Goal: Task Accomplishment & Management: Use online tool/utility

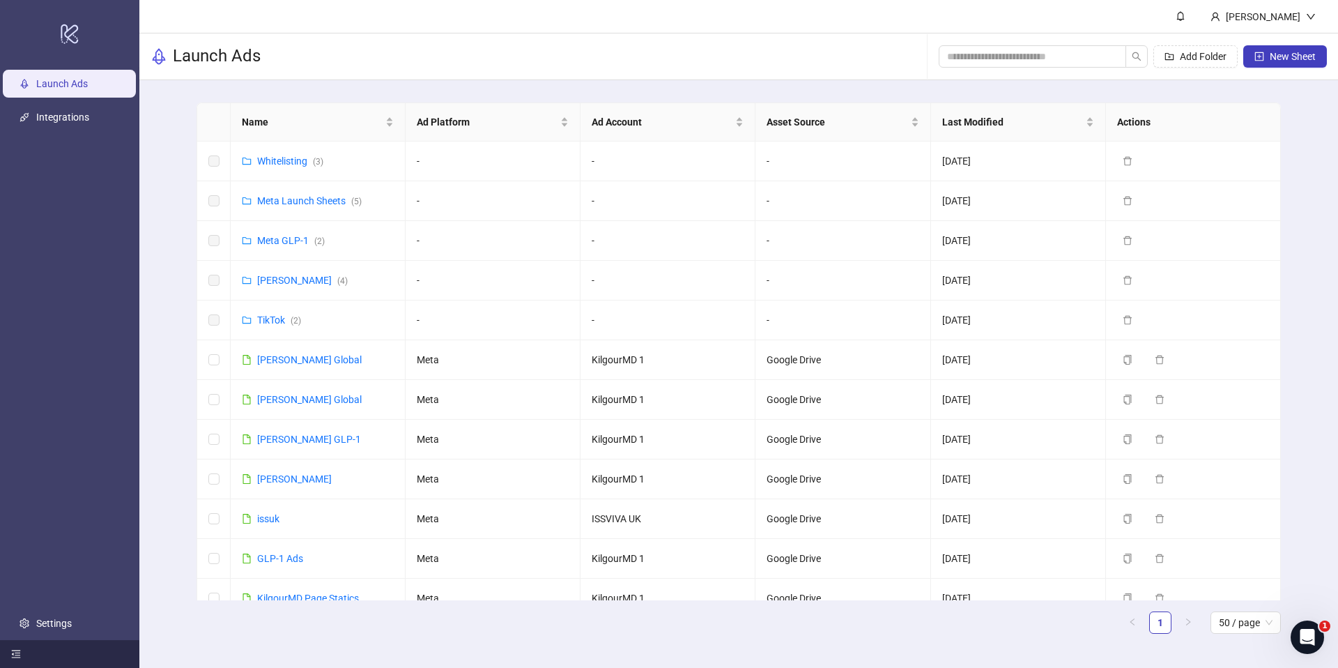
click at [54, 649] on div at bounding box center [69, 654] width 139 height 28
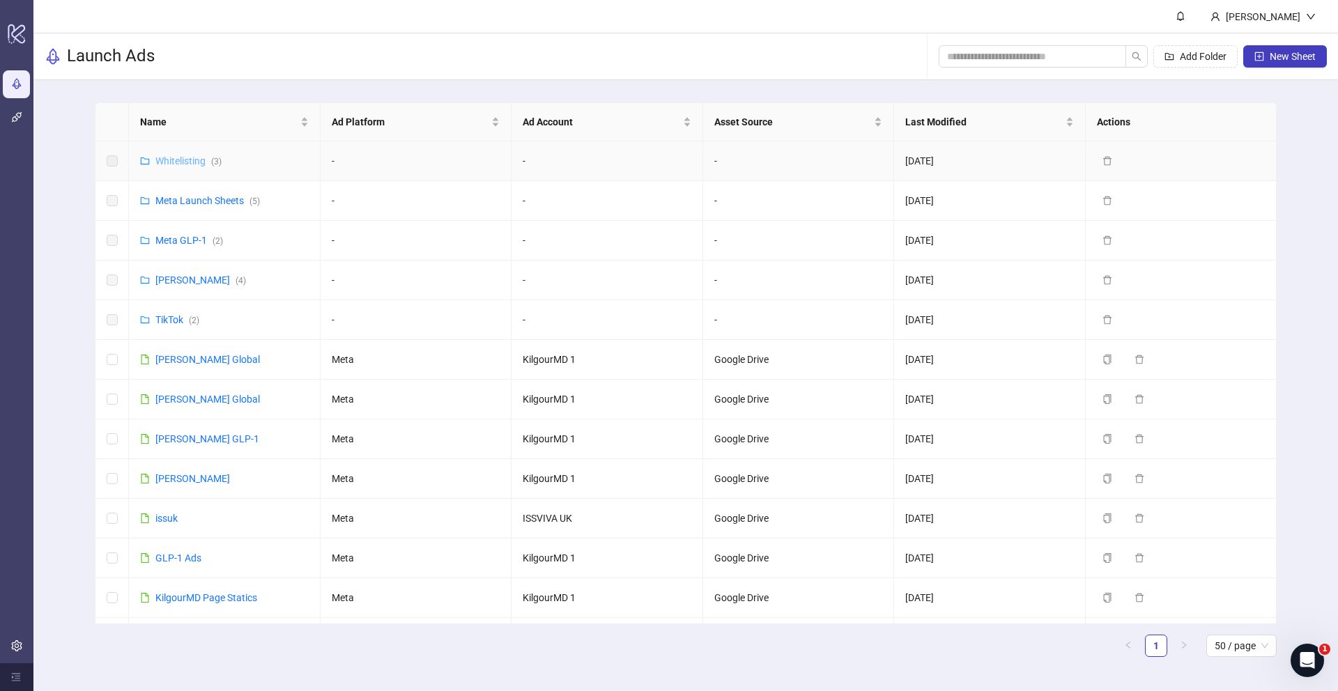
click at [188, 165] on link "Whitelisting ( 3 )" at bounding box center [188, 160] width 66 height 11
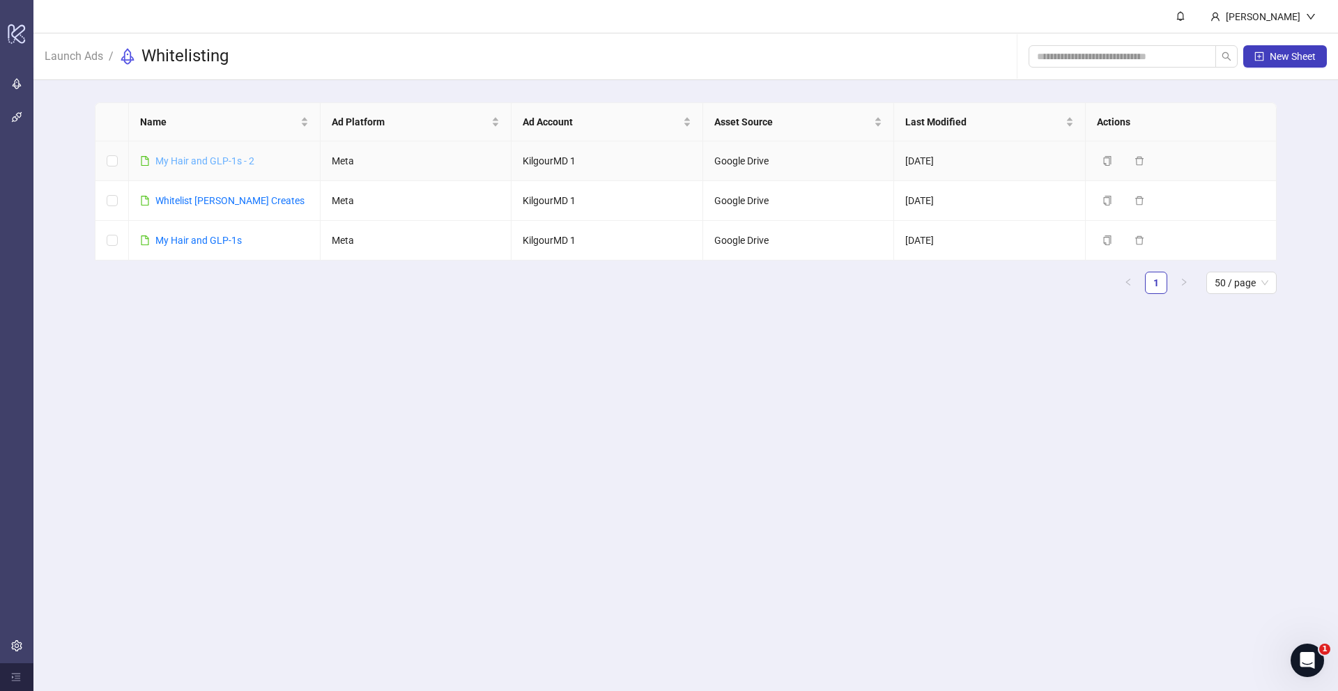
click at [232, 166] on link "​My Hair and GLP-1s - 2" at bounding box center [204, 160] width 99 height 11
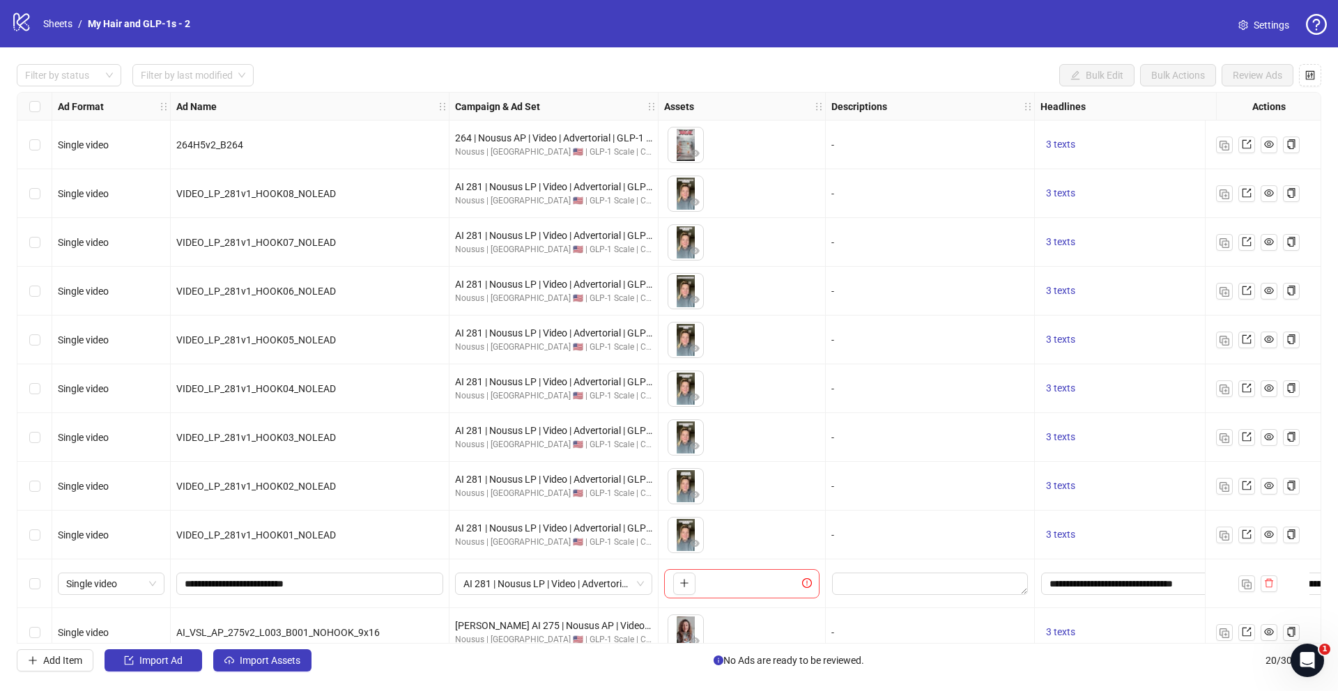
scroll to position [459, 0]
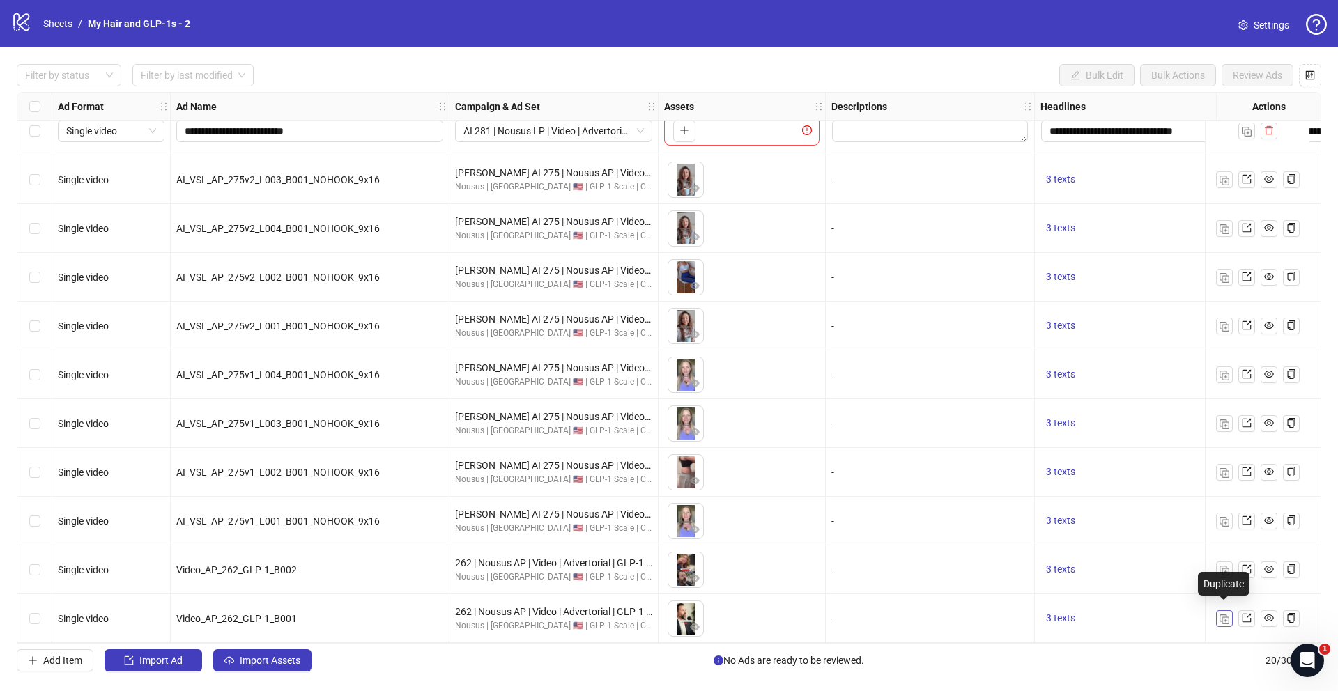
click at [1231, 610] on button "button" at bounding box center [1224, 618] width 17 height 17
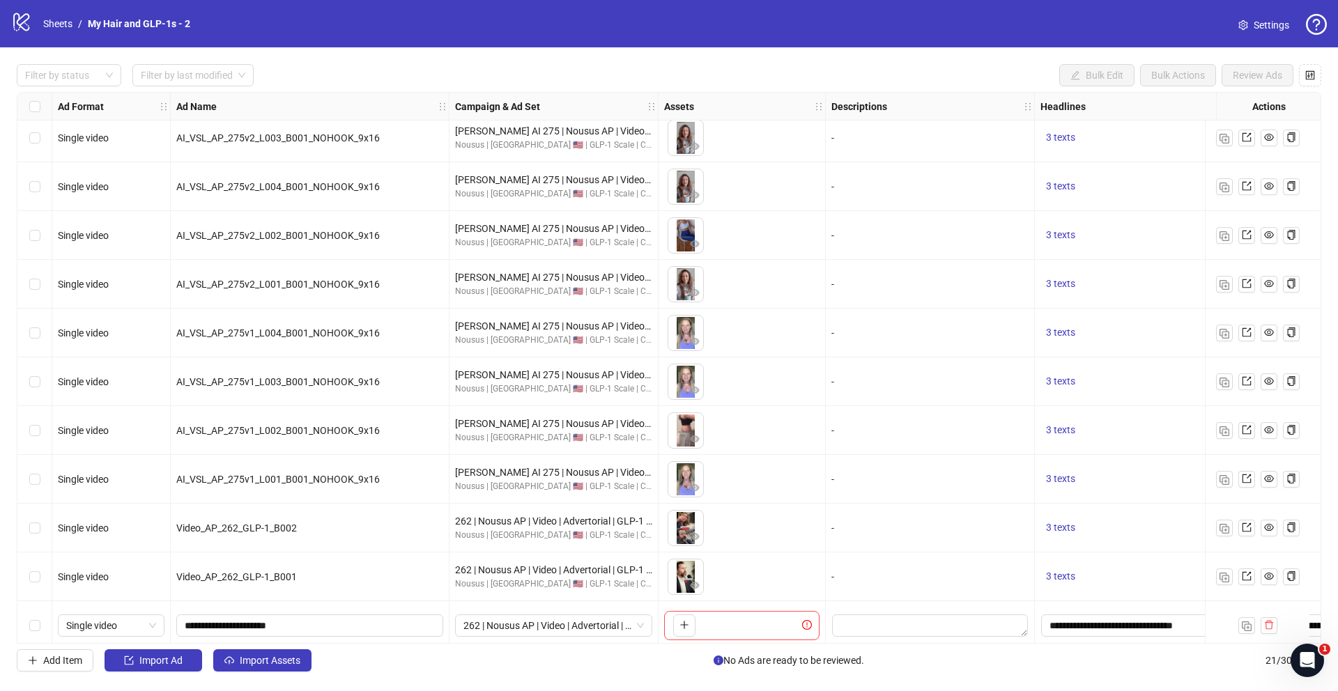
scroll to position [507, 0]
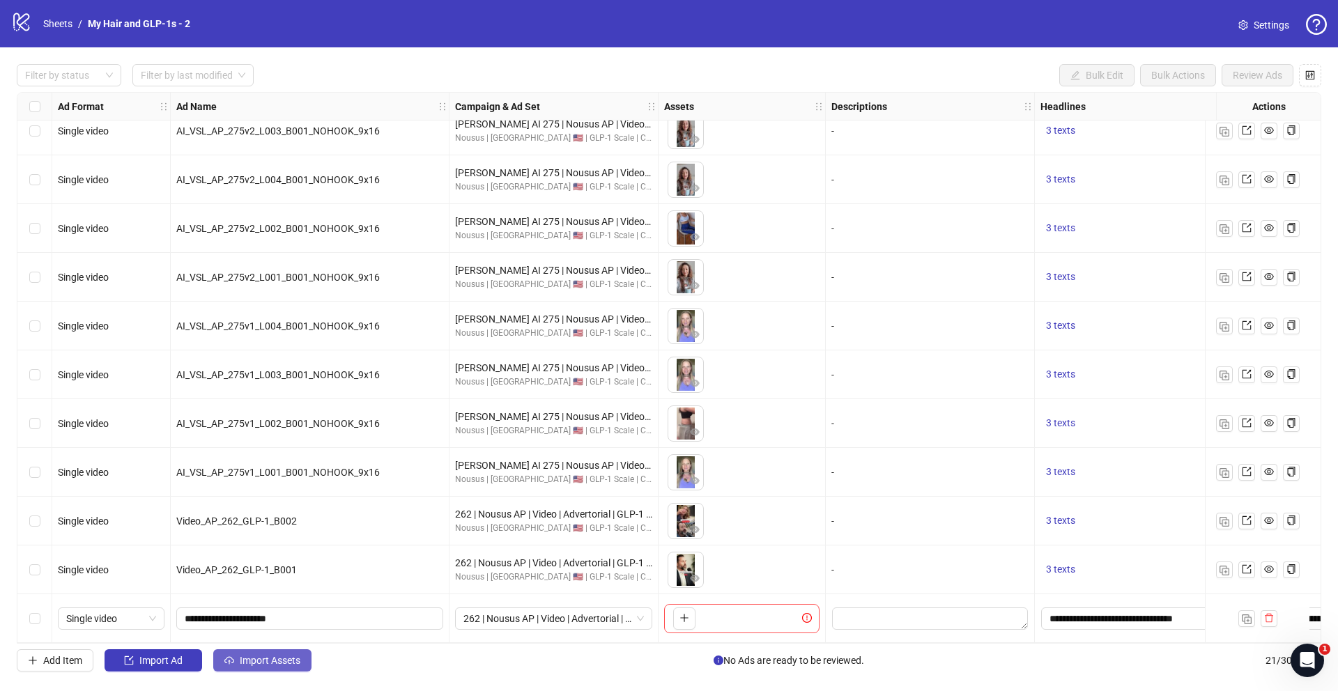
click at [280, 655] on span "Import Assets" at bounding box center [270, 660] width 61 height 11
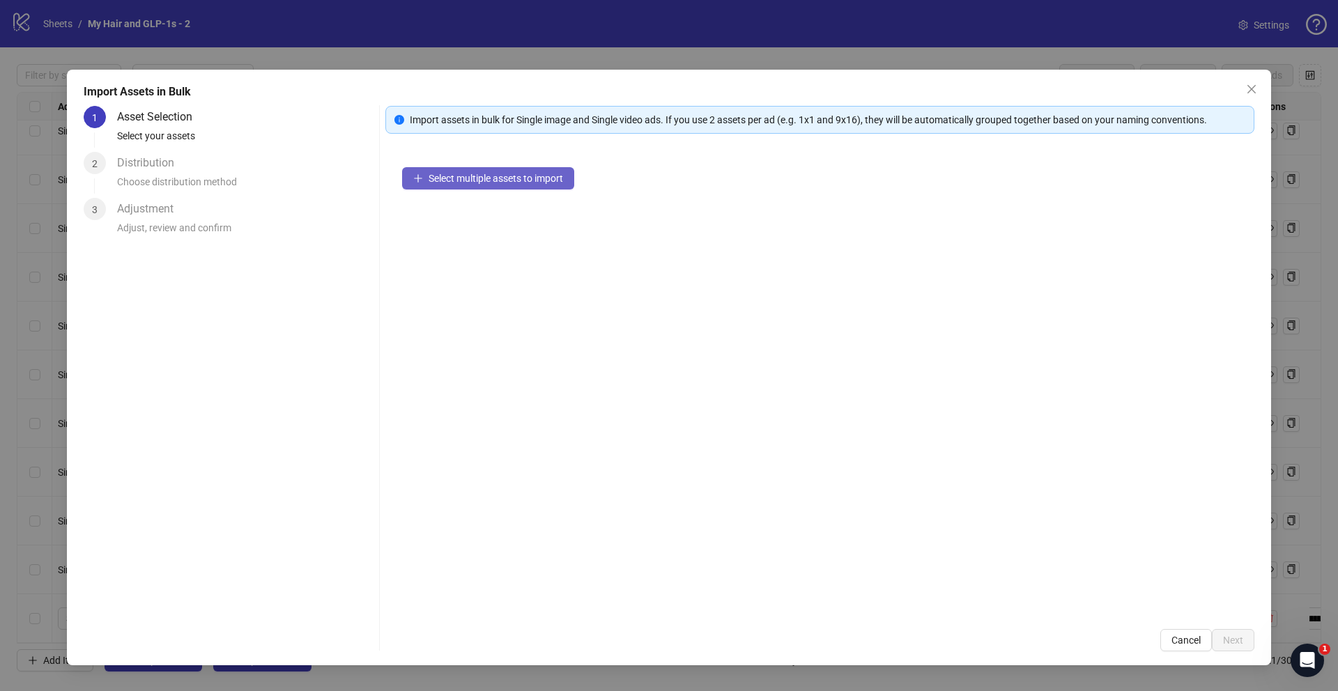
click at [557, 184] on button "Select multiple assets to import" at bounding box center [488, 178] width 172 height 22
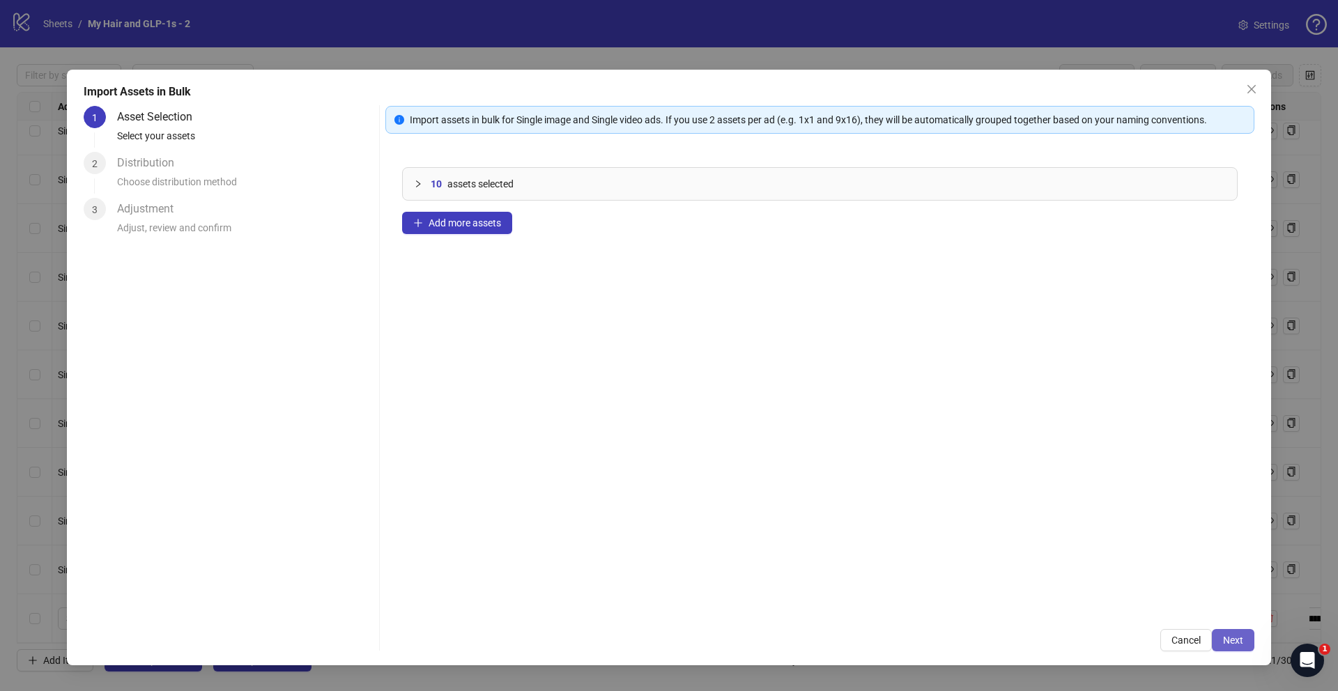
click at [1232, 648] on button "Next" at bounding box center [1233, 640] width 43 height 22
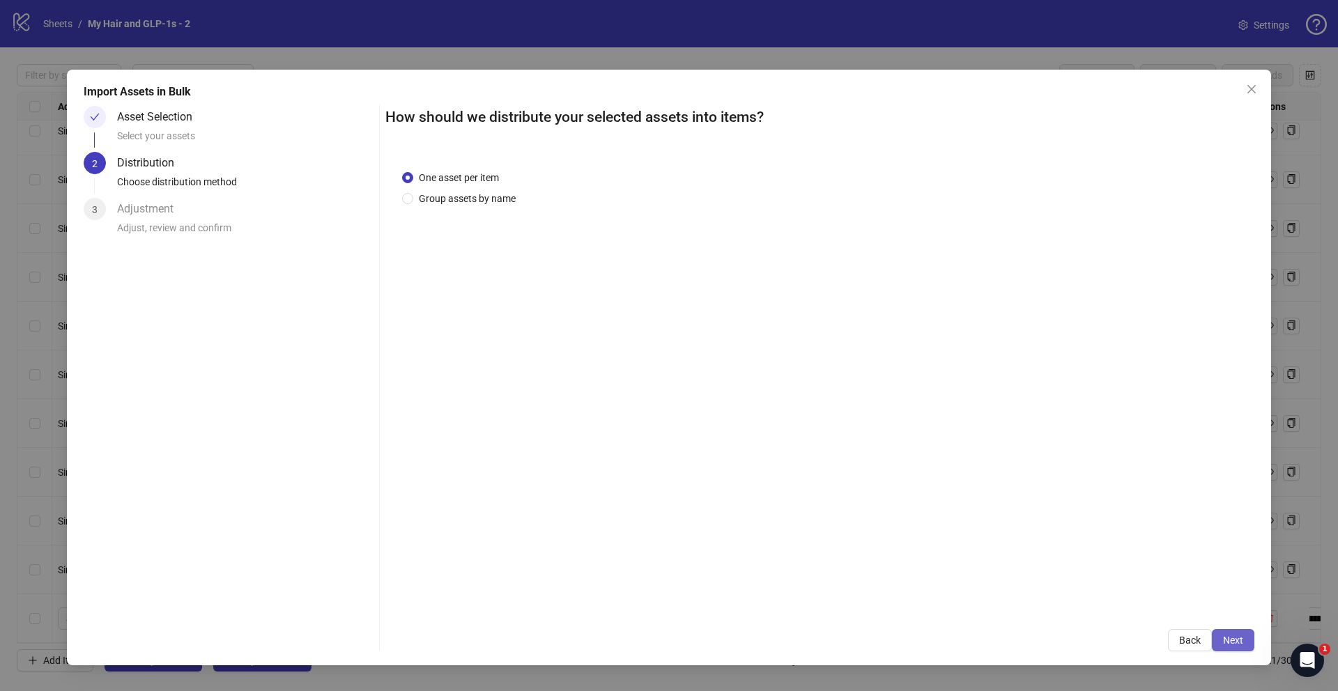
click at [1233, 629] on button "Next" at bounding box center [1233, 640] width 43 height 22
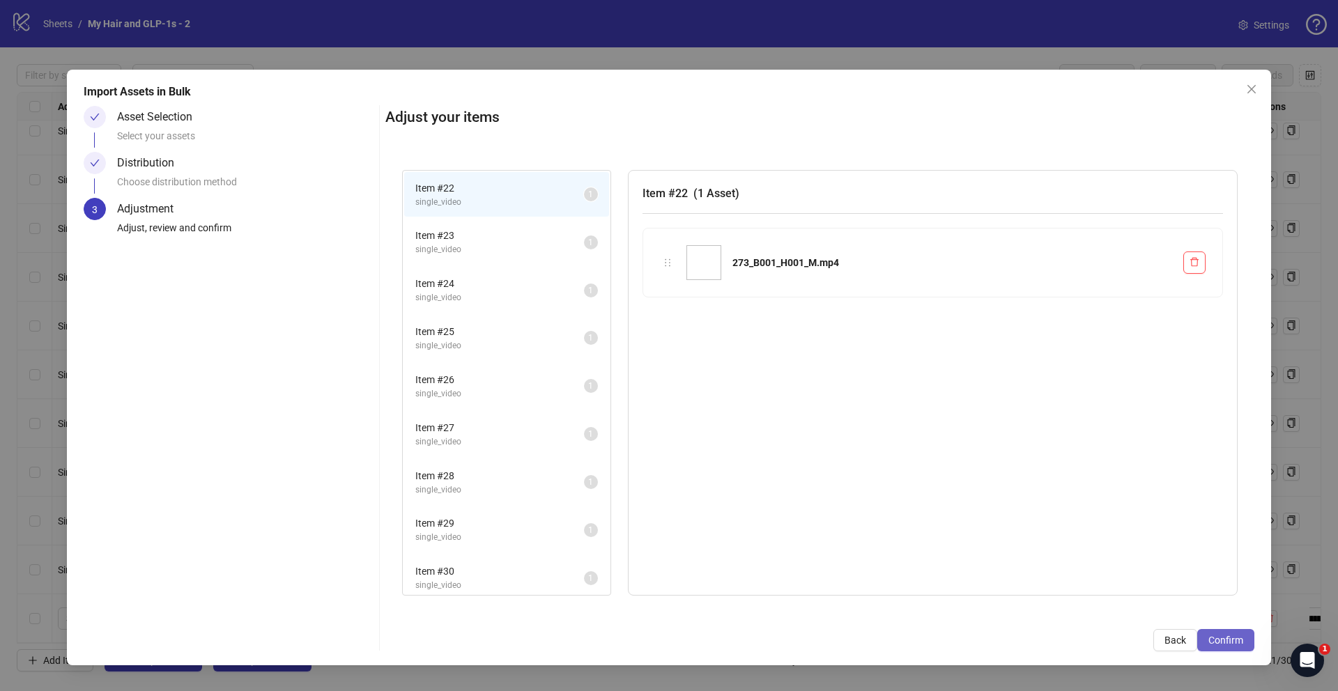
click at [1229, 642] on span "Confirm" at bounding box center [1225, 640] width 35 height 11
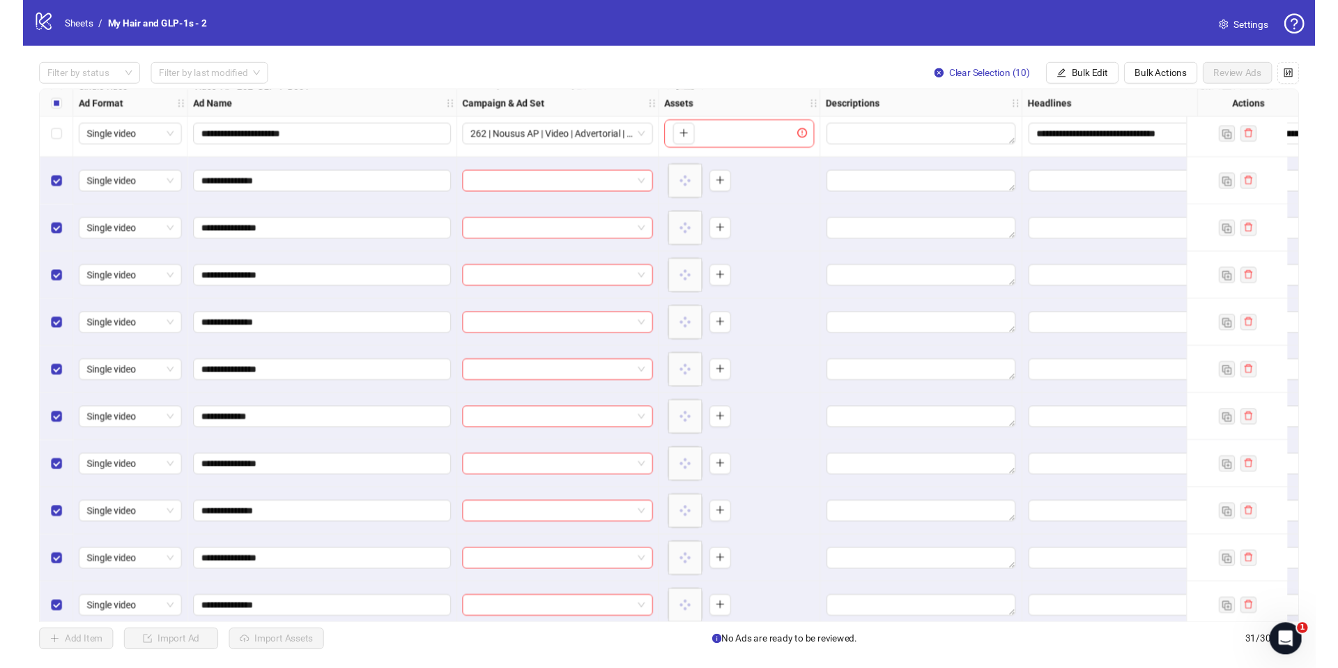
scroll to position [995, 0]
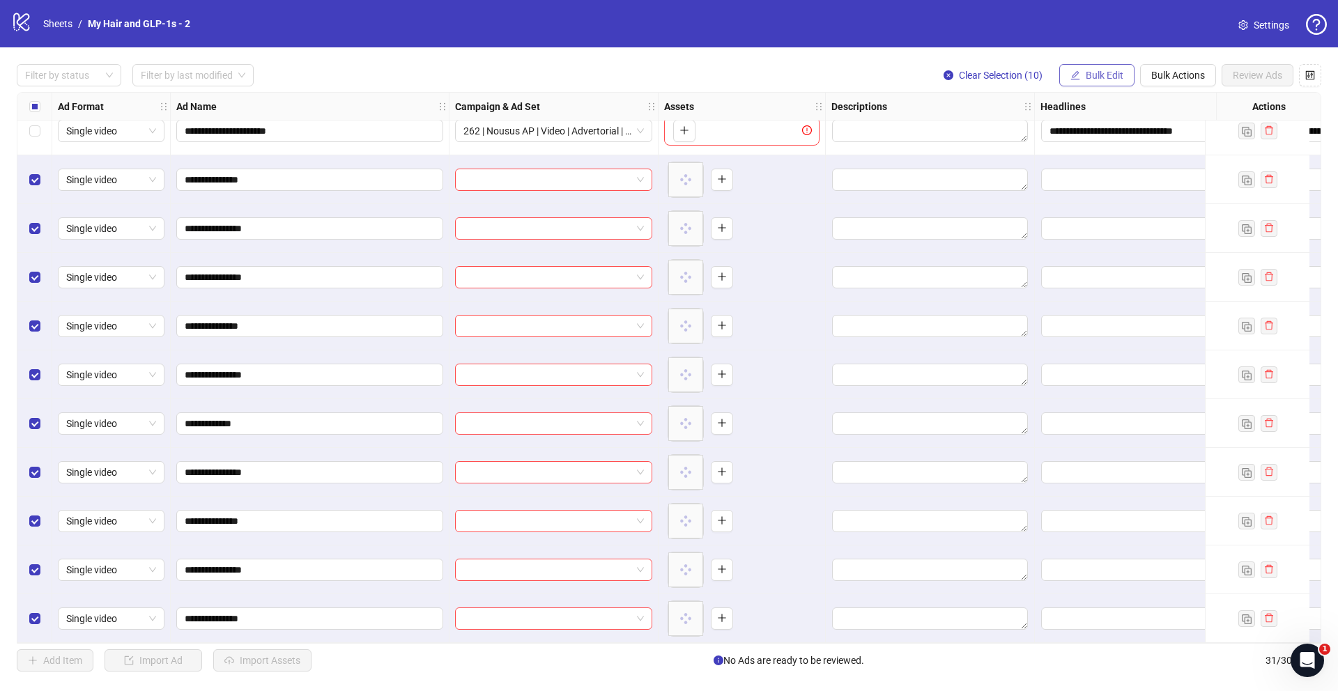
click at [1088, 70] on span "Bulk Edit" at bounding box center [1105, 75] width 38 height 11
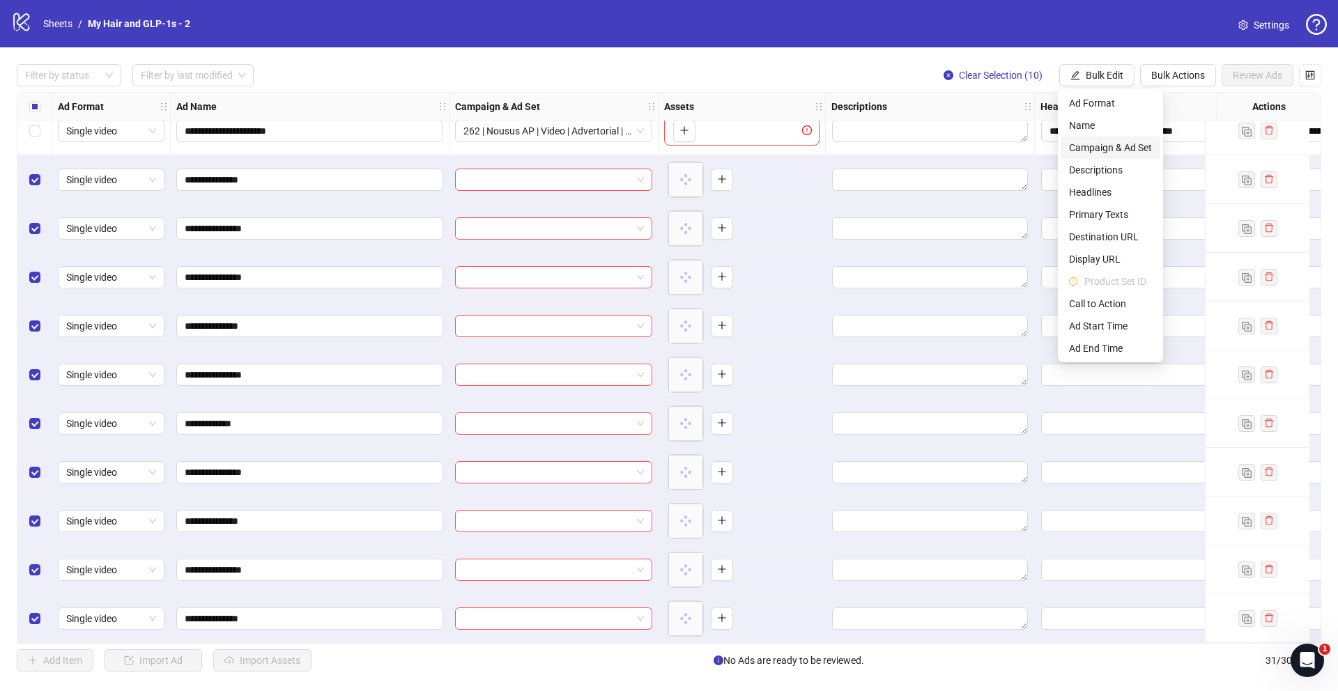
click at [1105, 141] on span "Campaign & Ad Set" at bounding box center [1110, 147] width 83 height 15
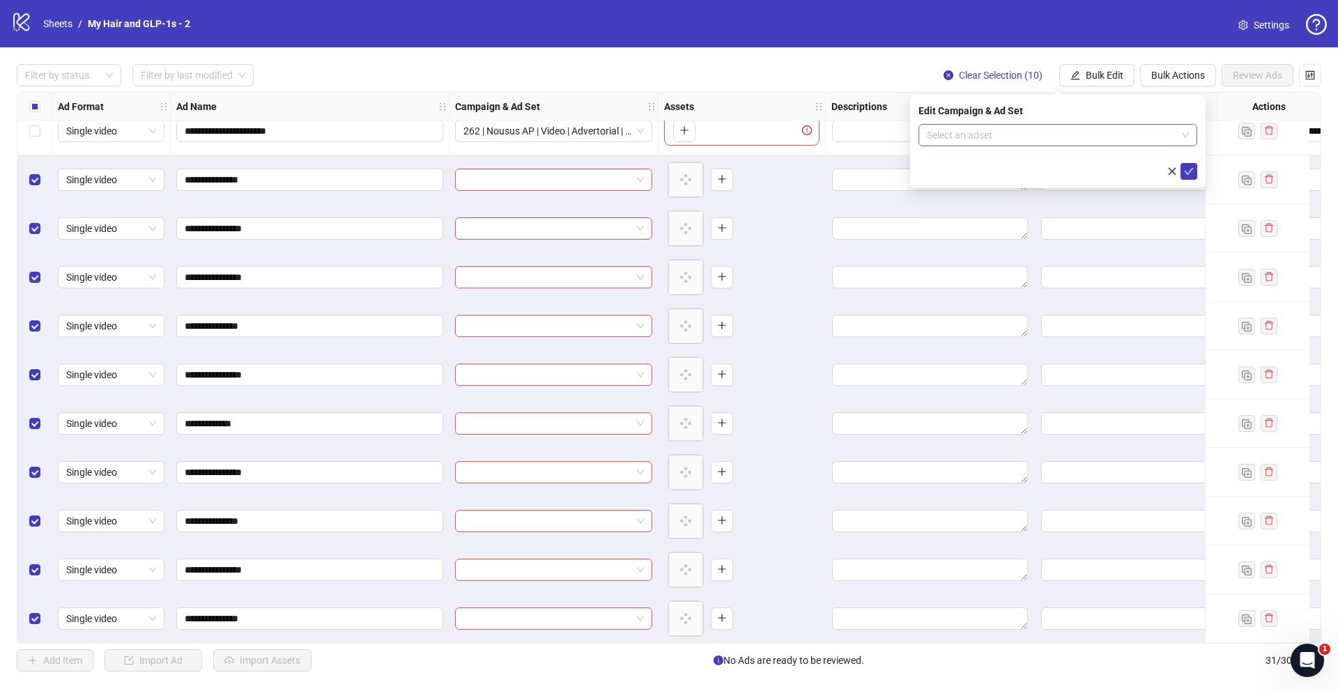
click at [1106, 140] on input "search" at bounding box center [1051, 135] width 249 height 21
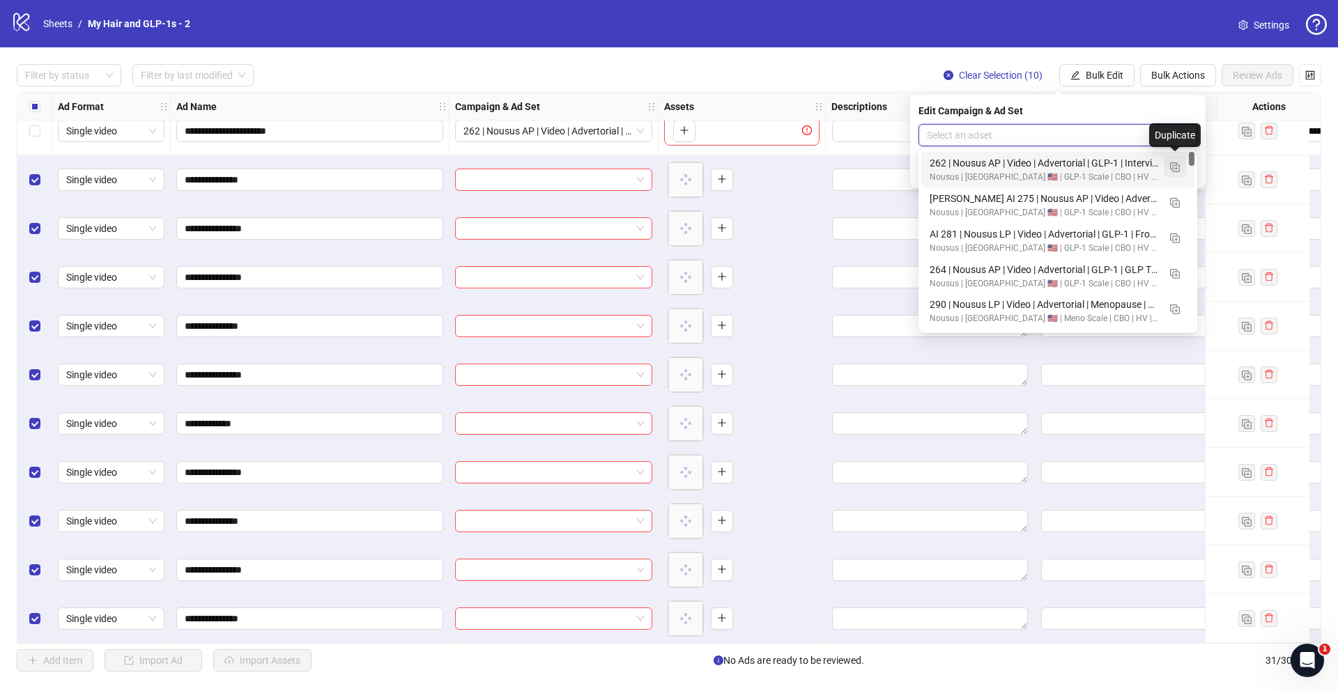
click at [1170, 169] on img "button" at bounding box center [1175, 167] width 10 height 10
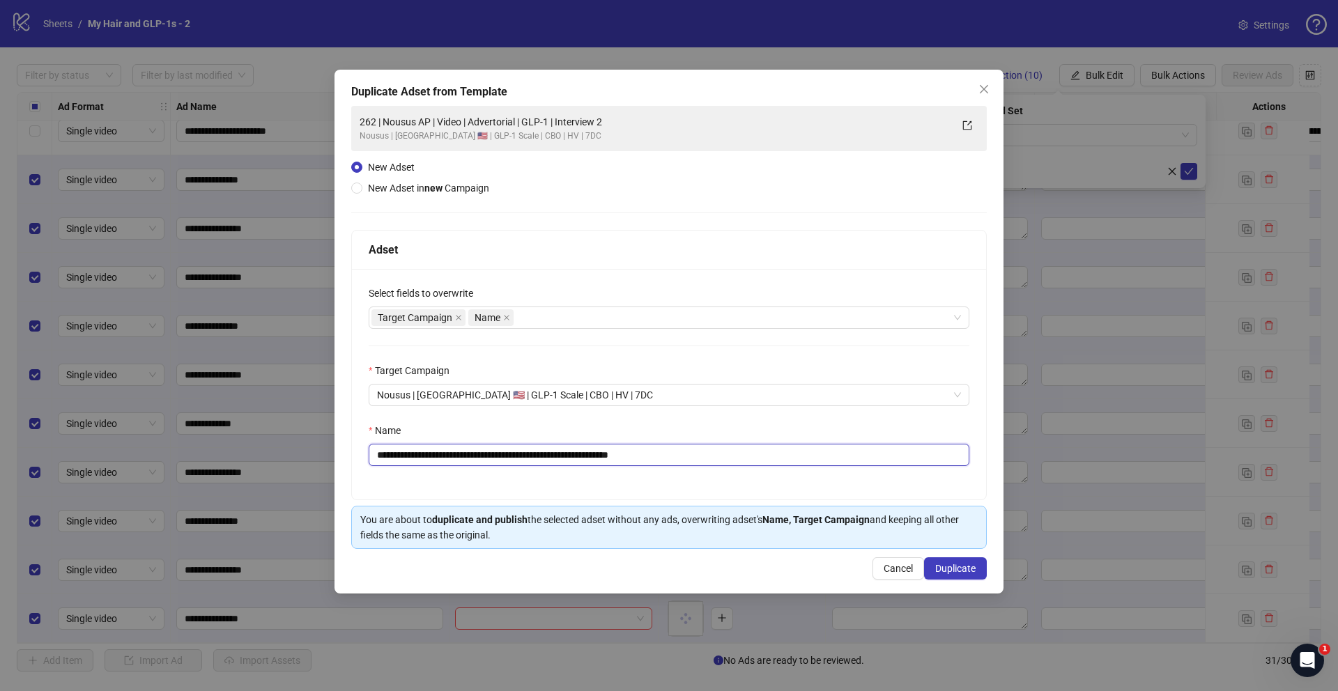
click at [774, 456] on input "**********" at bounding box center [669, 455] width 601 height 22
paste input "text"
type input "**********"
click at [949, 567] on span "Duplicate" at bounding box center [955, 568] width 40 height 11
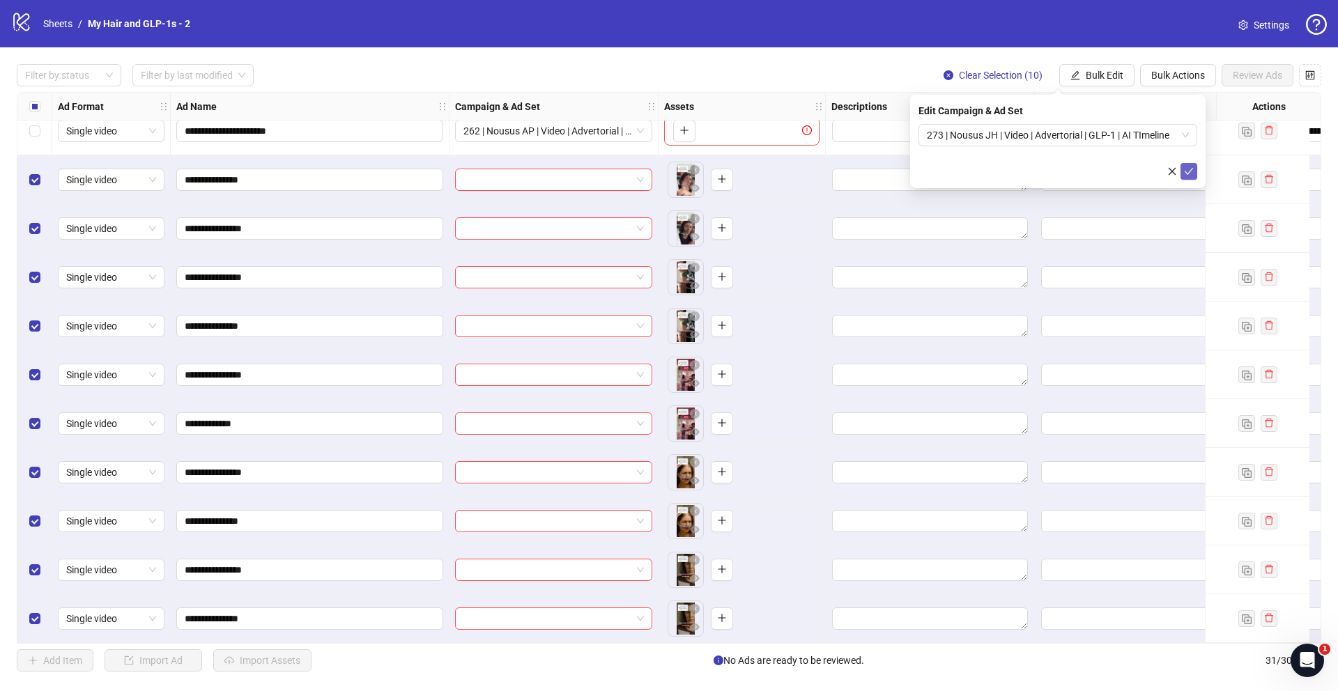
click at [1191, 166] on span "submit" at bounding box center [1189, 171] width 10 height 11
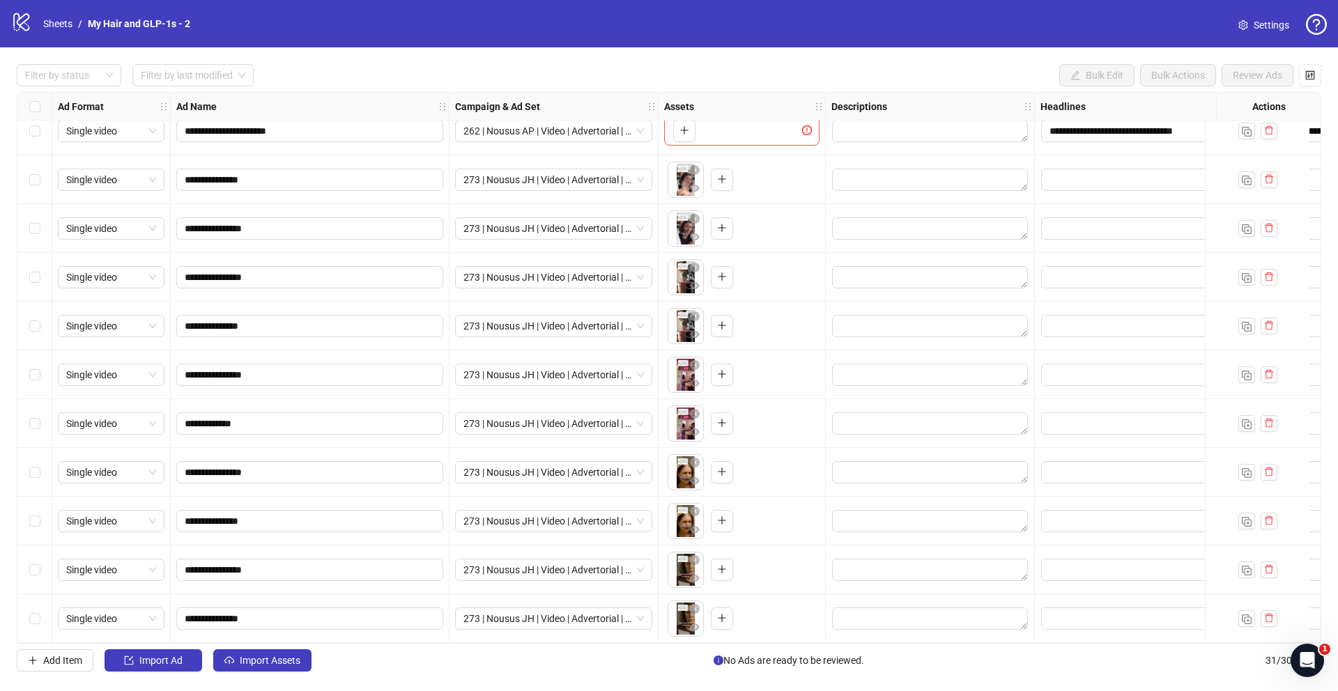
click at [41, 119] on div "Select all rows" at bounding box center [34, 107] width 35 height 28
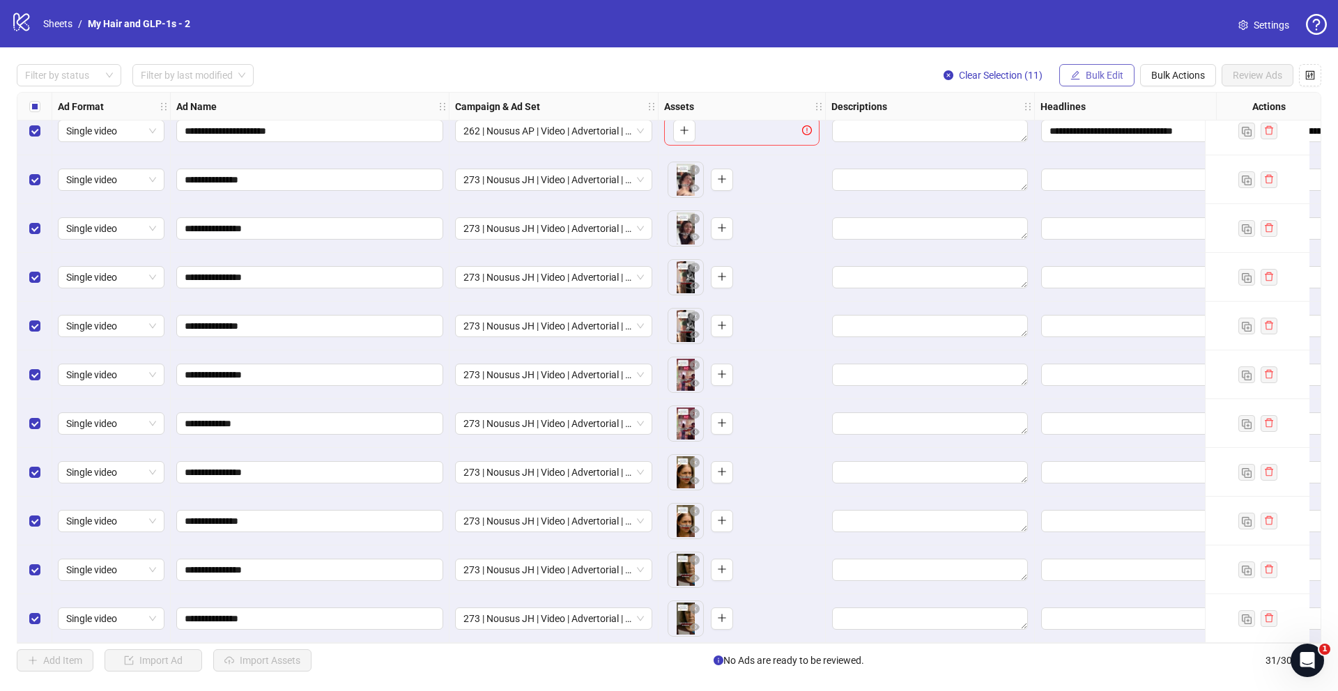
click at [1118, 77] on span "Bulk Edit" at bounding box center [1105, 75] width 38 height 11
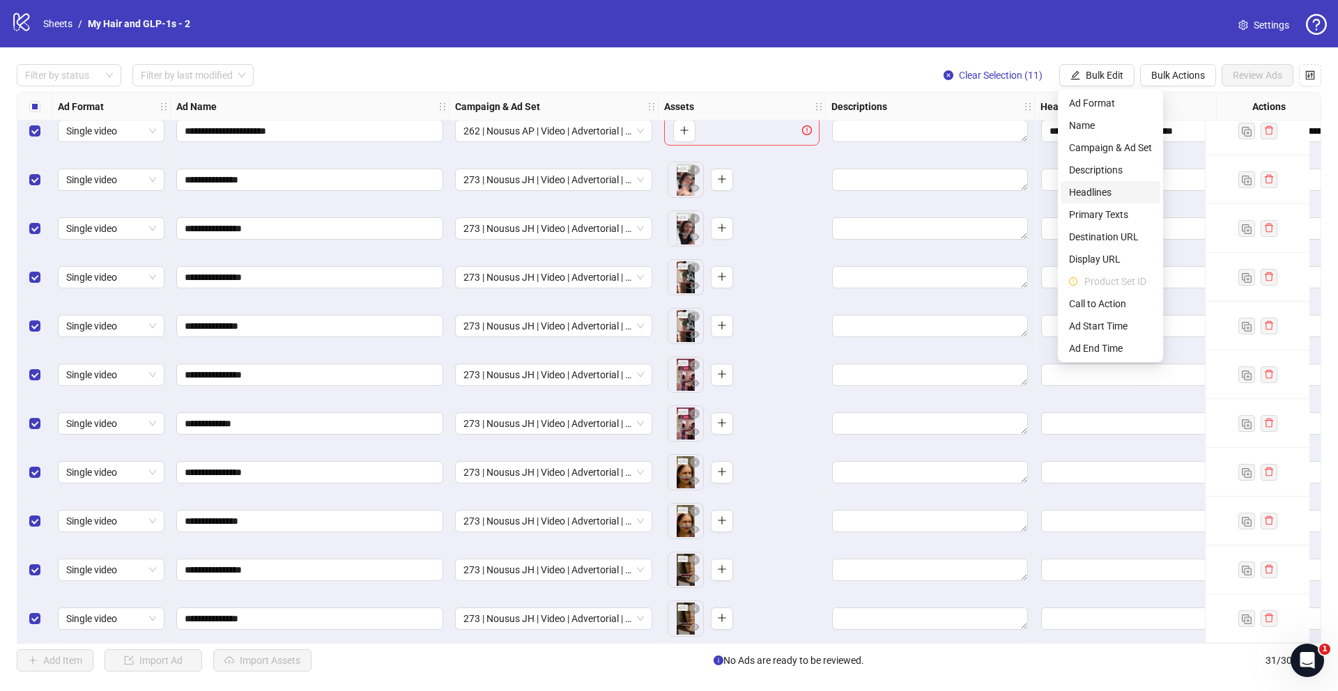
click at [1102, 195] on span "Headlines" at bounding box center [1110, 192] width 83 height 15
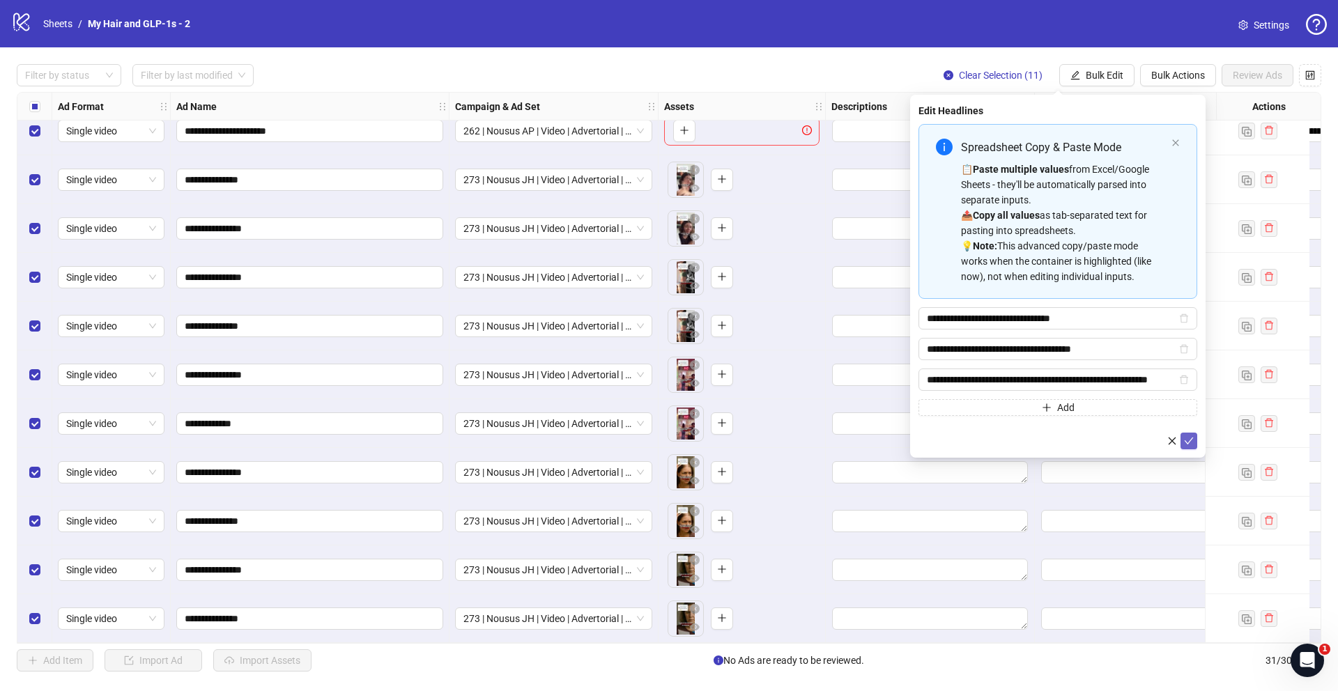
click at [1190, 443] on icon "check" at bounding box center [1189, 441] width 10 height 10
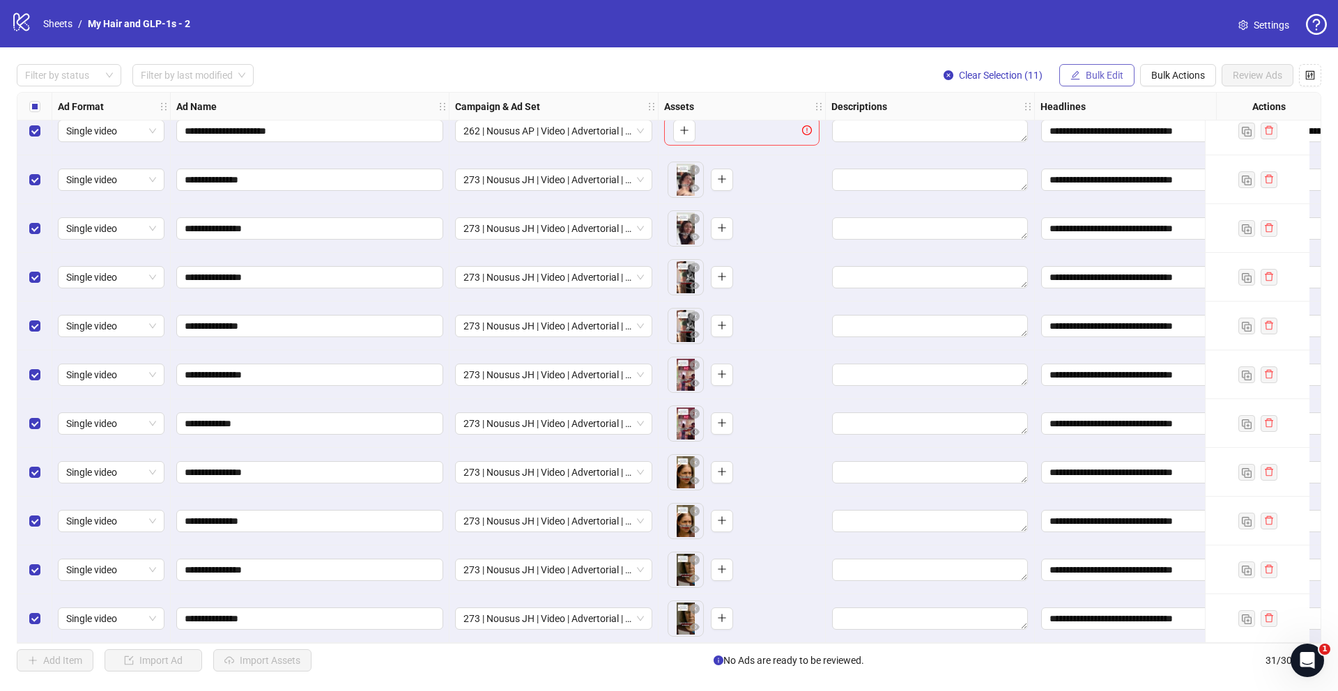
click at [1114, 65] on button "Bulk Edit" at bounding box center [1096, 75] width 75 height 22
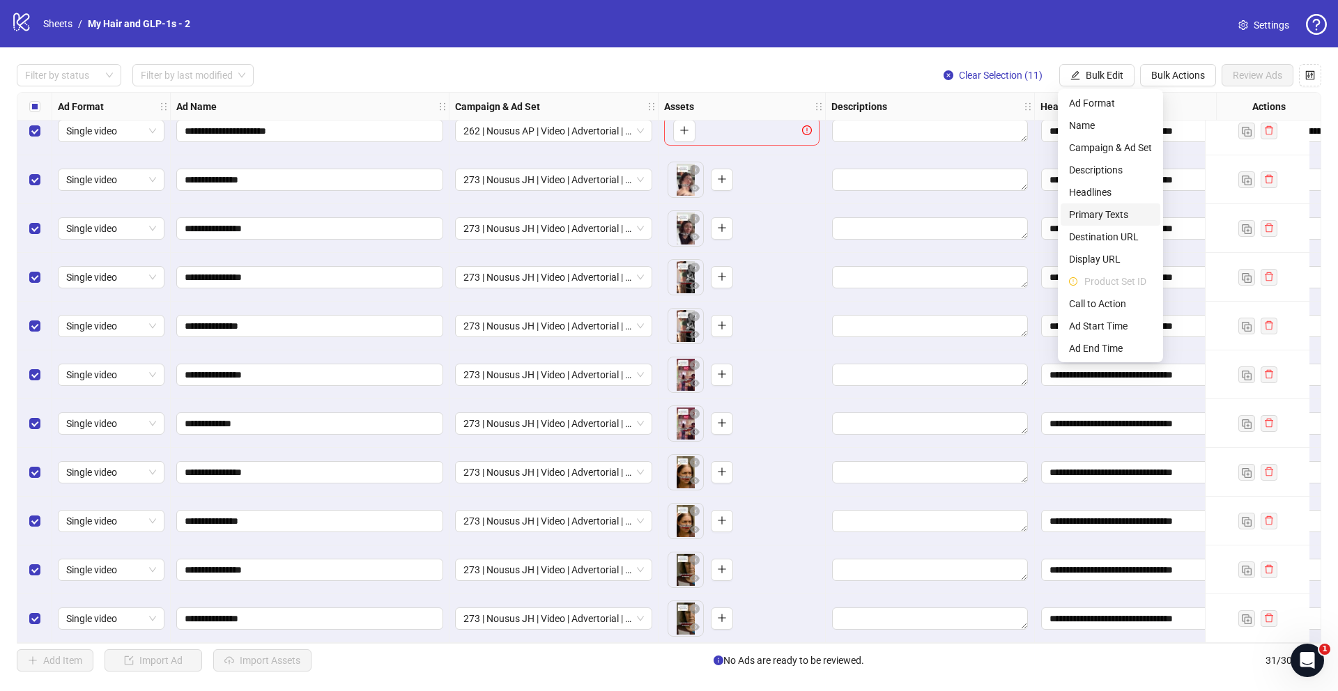
click at [1118, 209] on span "Primary Texts" at bounding box center [1110, 214] width 83 height 15
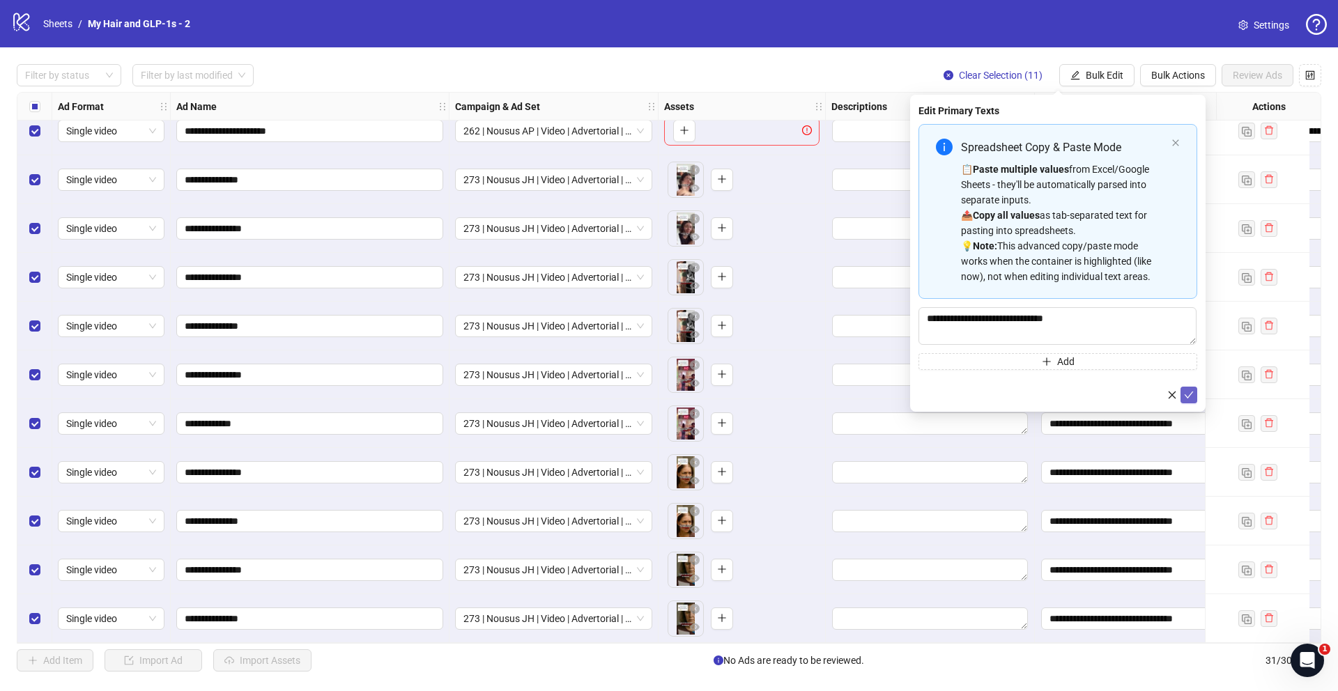
click at [1192, 391] on span "submit" at bounding box center [1189, 395] width 10 height 11
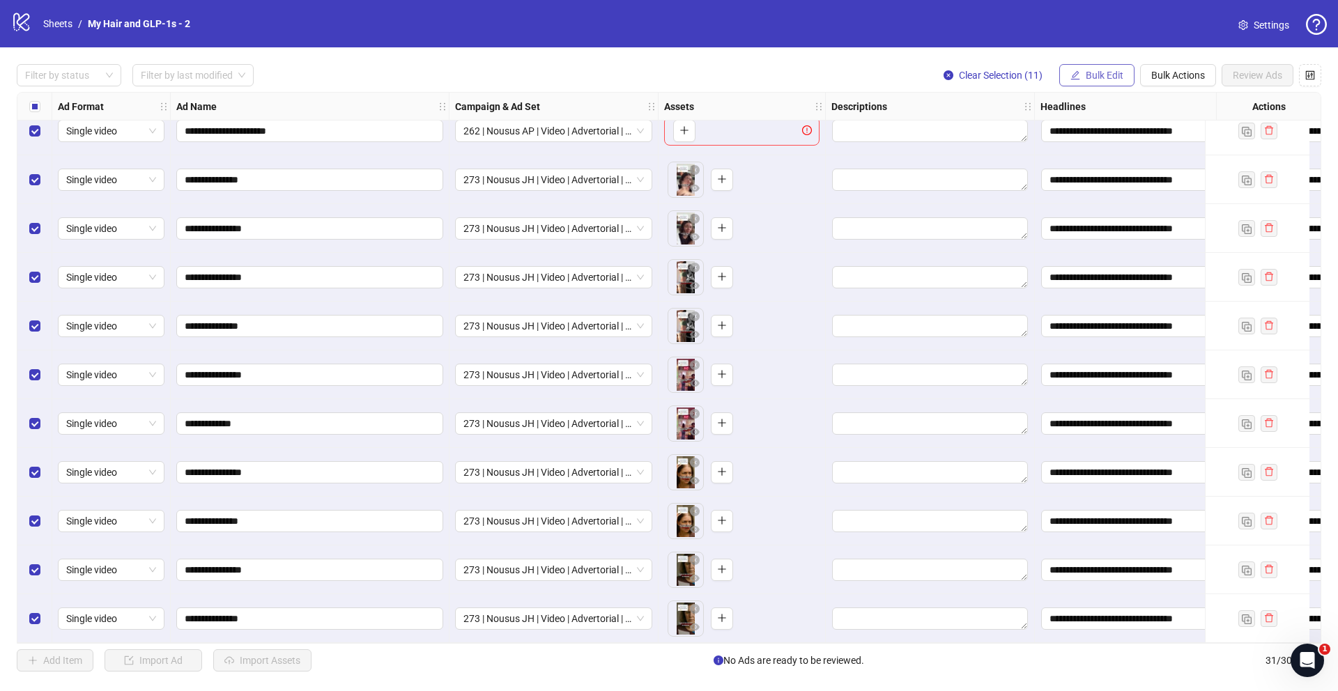
click at [1093, 64] on button "Bulk Edit" at bounding box center [1096, 75] width 75 height 22
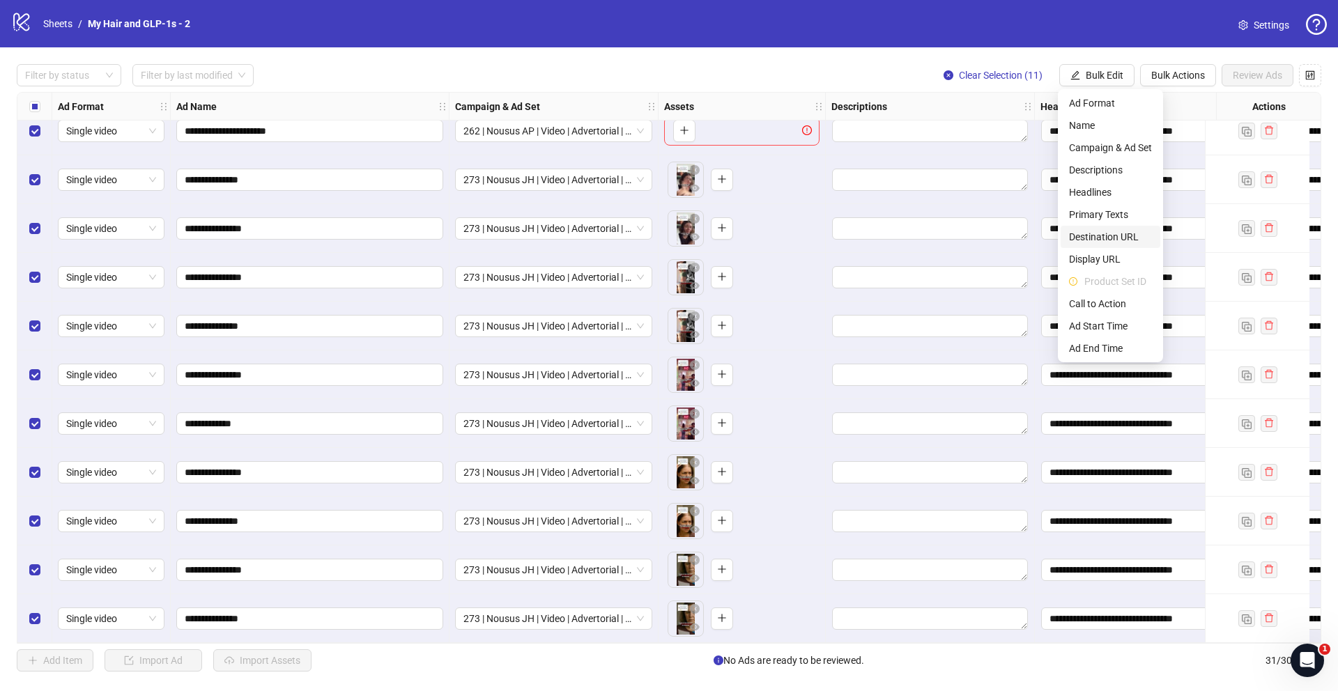
click at [1105, 235] on span "Destination URL" at bounding box center [1110, 236] width 83 height 15
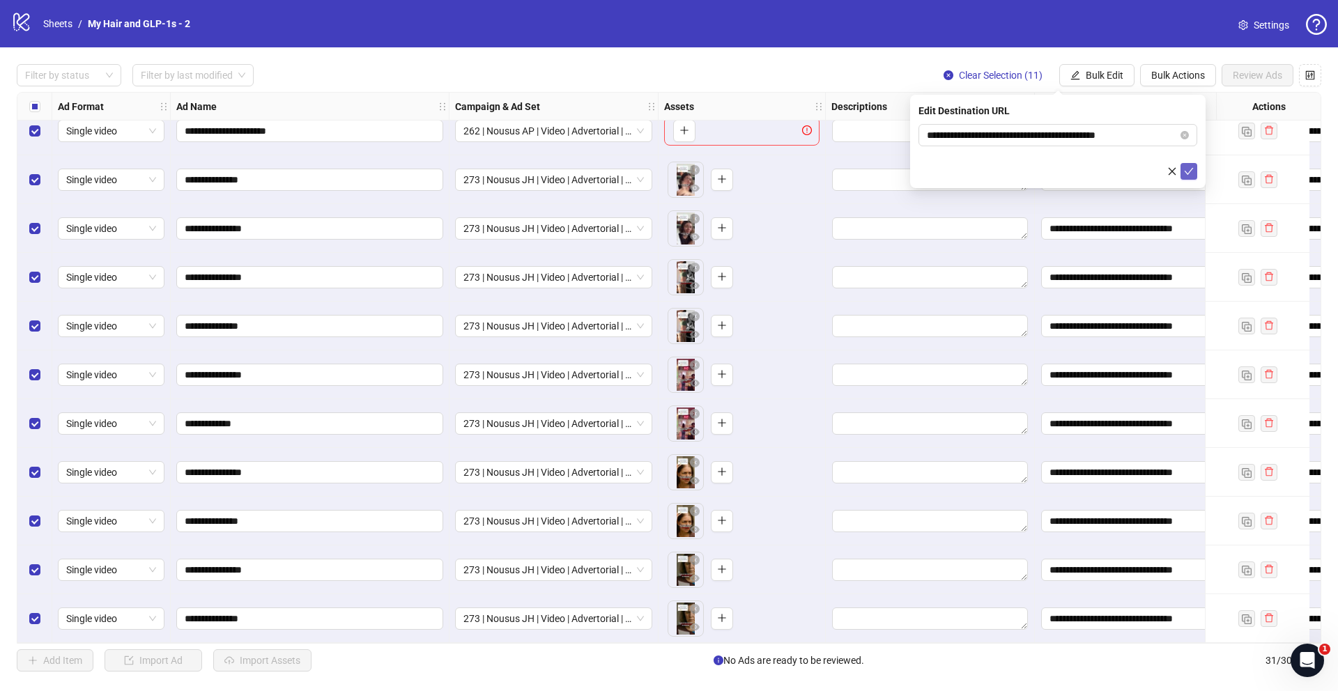
click at [1189, 174] on icon "check" at bounding box center [1189, 172] width 10 height 10
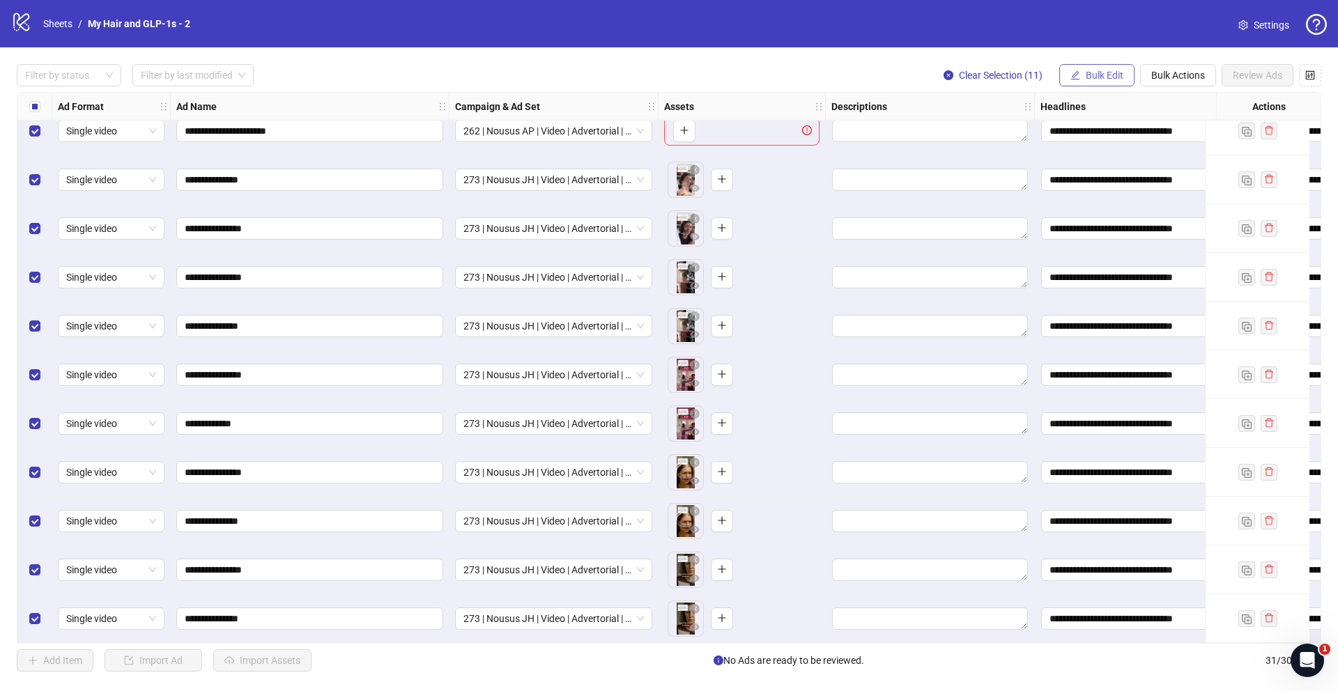
click at [1113, 75] on span "Bulk Edit" at bounding box center [1105, 75] width 38 height 11
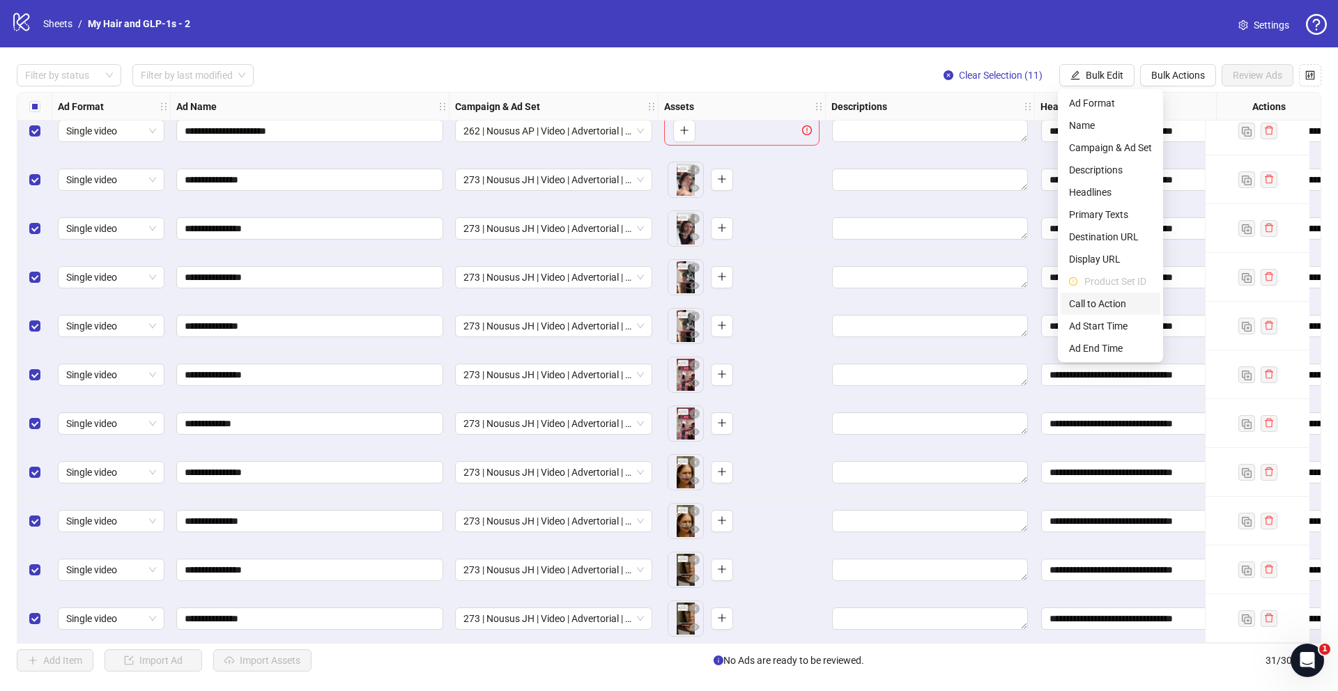
click at [1122, 307] on span "Call to Action" at bounding box center [1110, 303] width 83 height 15
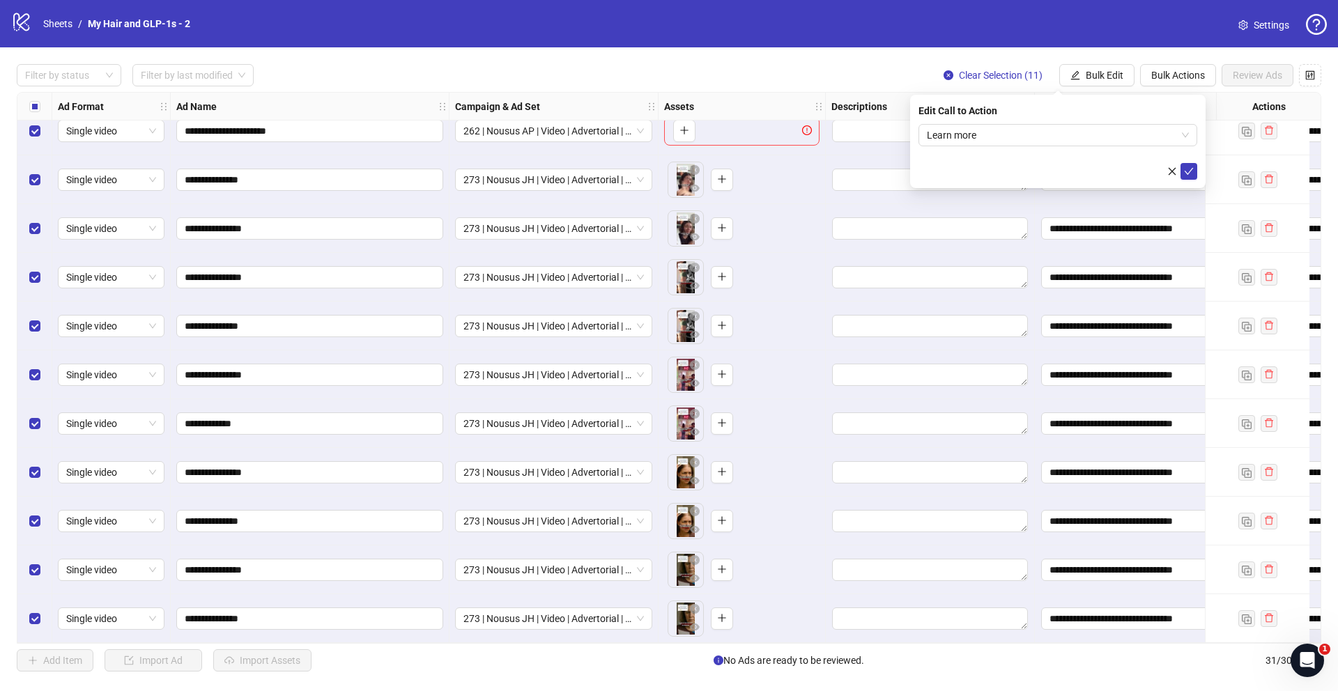
click at [1183, 178] on button "submit" at bounding box center [1188, 171] width 17 height 17
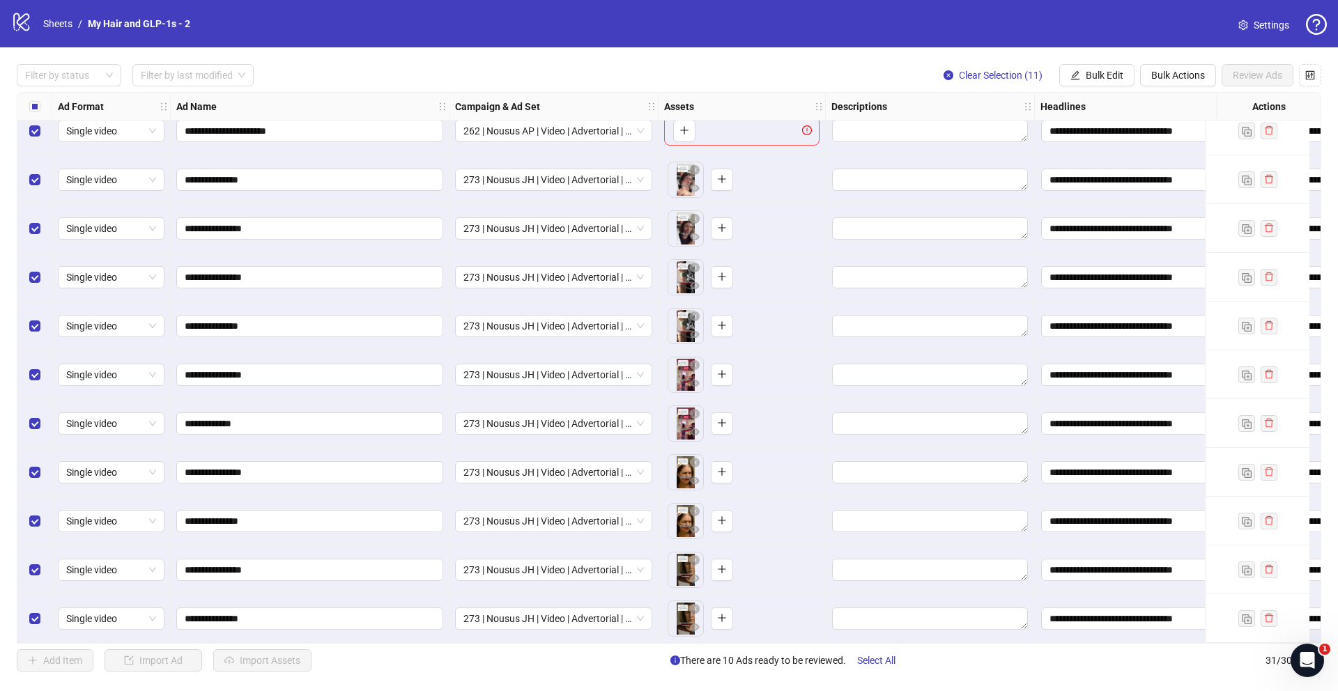
click at [37, 134] on div "Select row 21" at bounding box center [34, 131] width 35 height 49
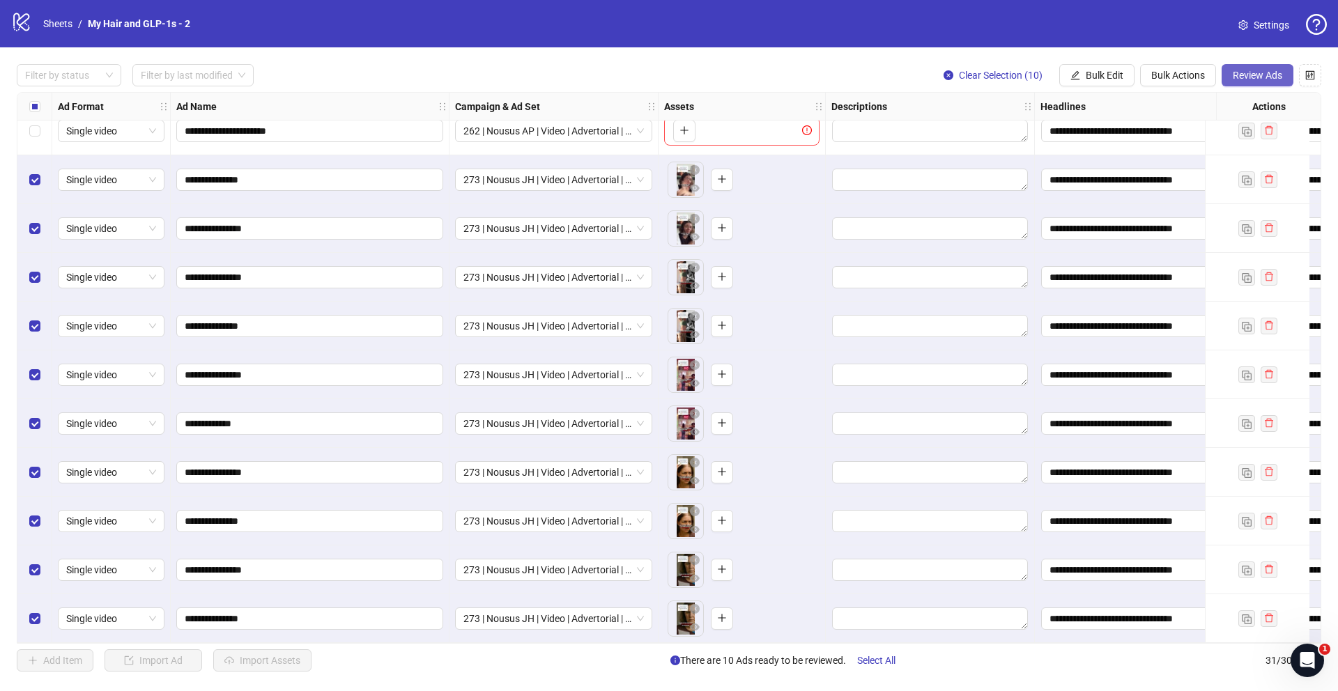
click at [1254, 79] on span "Review Ads" at bounding box center [1257, 75] width 49 height 11
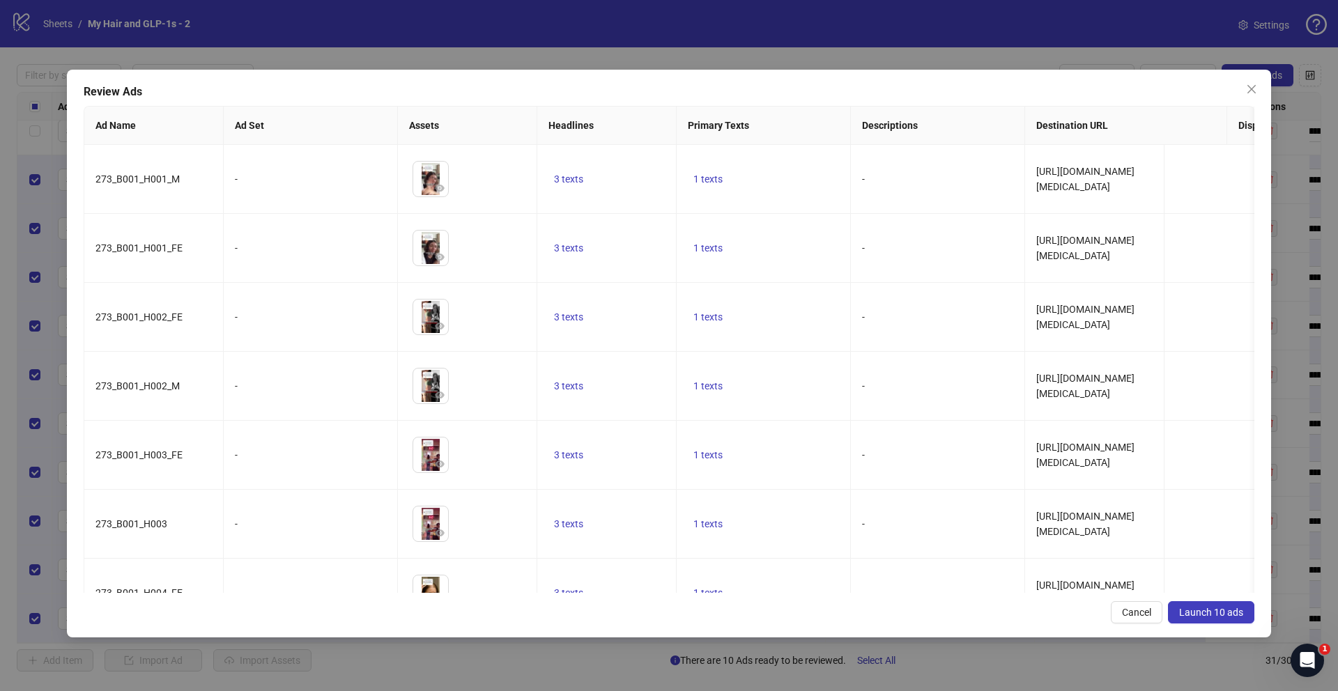
click at [1229, 620] on button "Launch 10 ads" at bounding box center [1211, 612] width 86 height 22
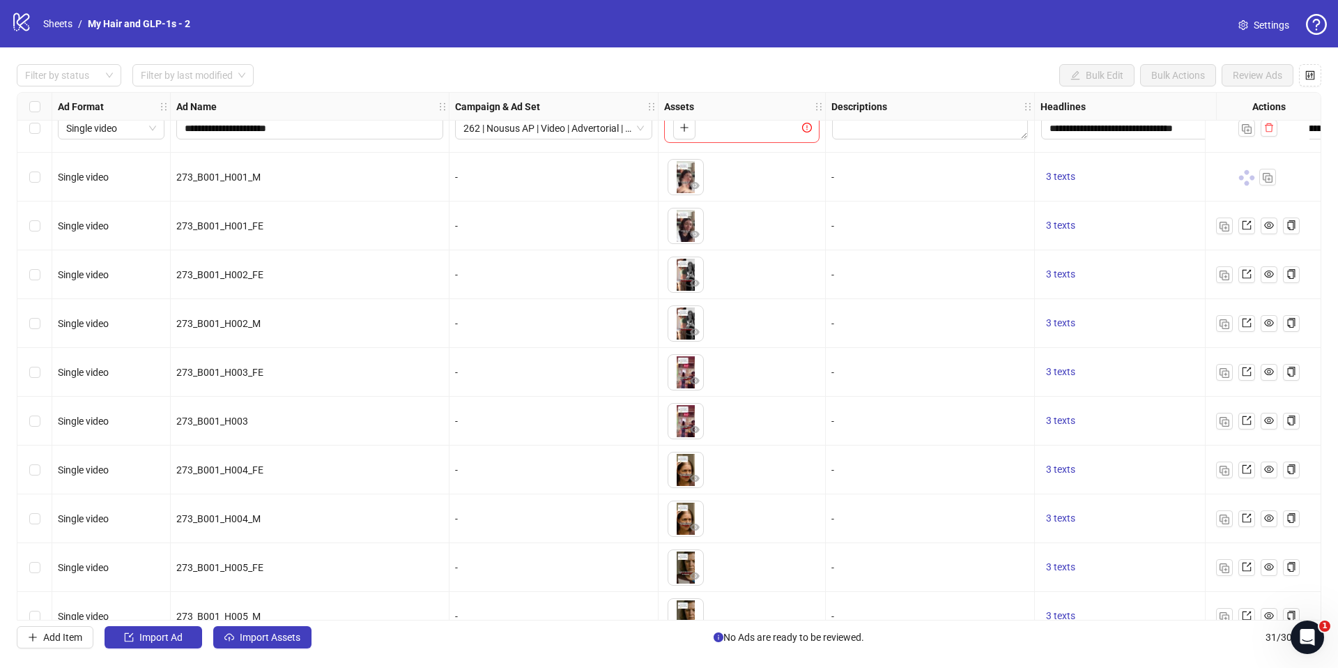
click at [503, 293] on div "Ad Format Ad Name Campaign & Ad Set Assets Descriptions Headlines Primary Texts…" at bounding box center [669, 356] width 1305 height 528
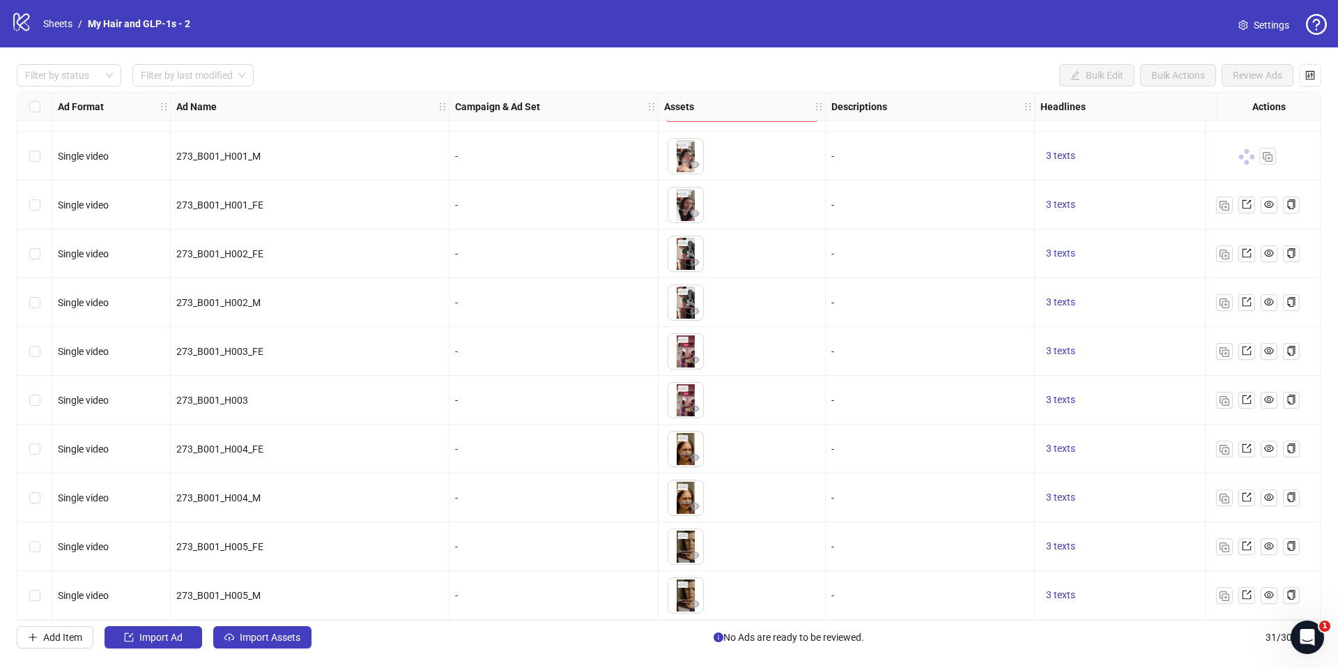
scroll to position [1019, 0]
